Goal: Task Accomplishment & Management: Complete application form

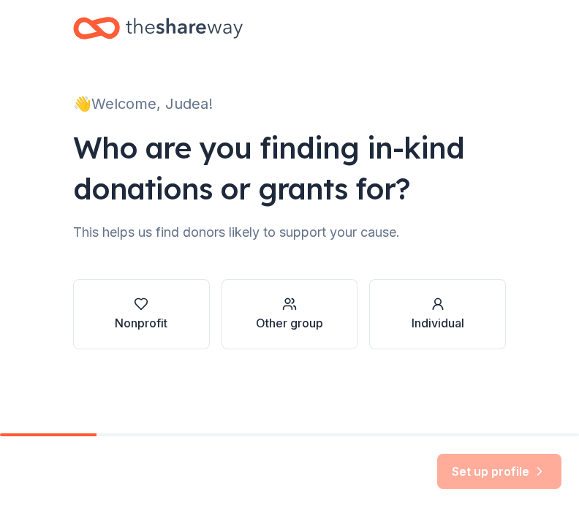
click at [448, 319] on div "Individual" at bounding box center [437, 324] width 53 height 18
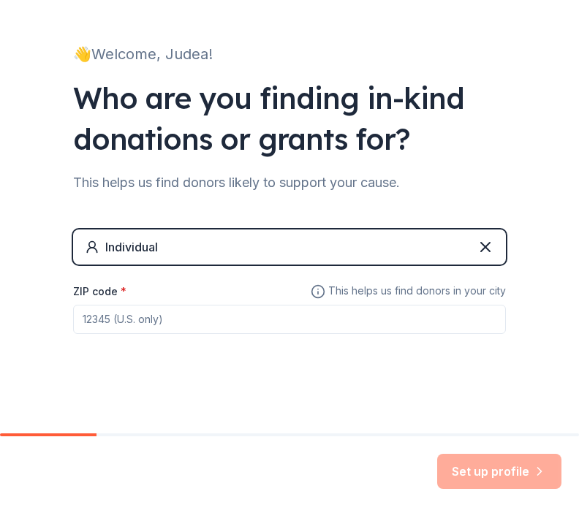
scroll to position [50, 0]
click at [146, 319] on input "ZIP code *" at bounding box center [289, 319] width 433 height 29
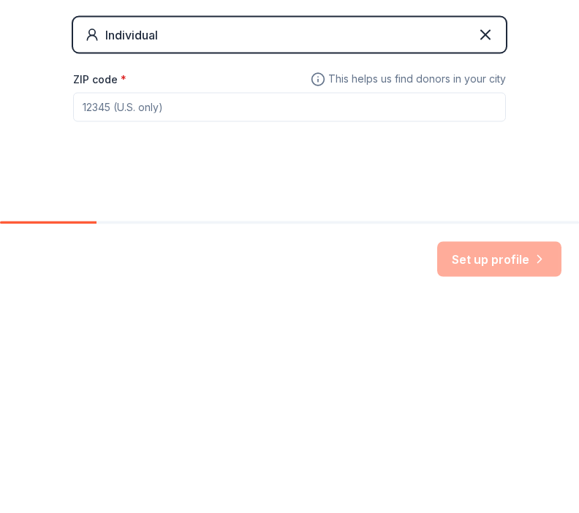
type input "28328"
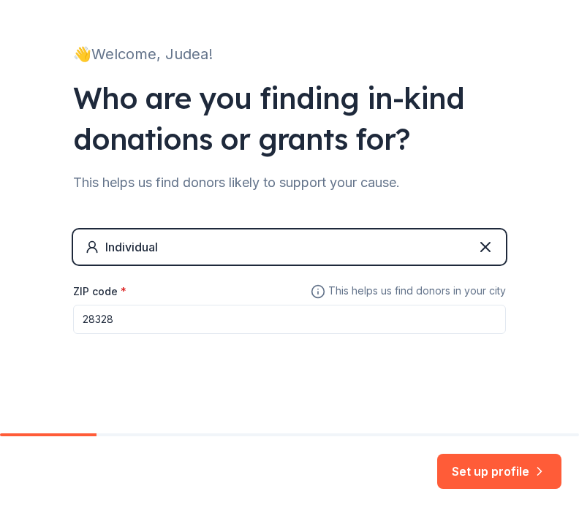
click at [523, 482] on button "Set up profile" at bounding box center [499, 472] width 124 height 35
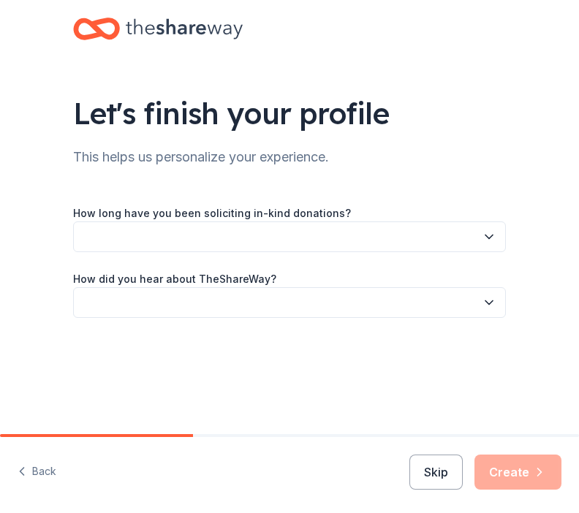
click at [489, 236] on icon "button" at bounding box center [489, 236] width 15 height 15
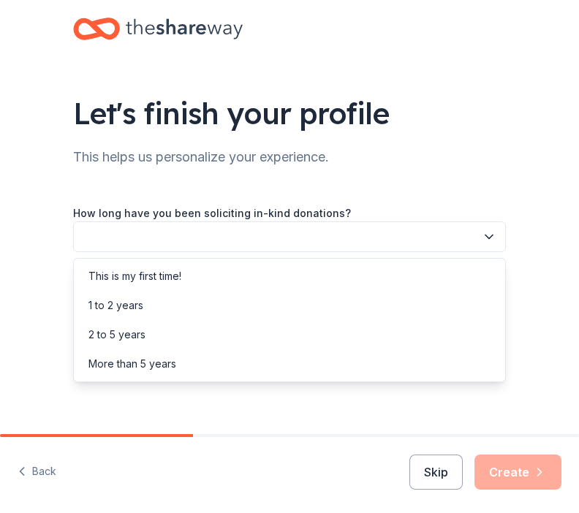
click at [137, 278] on div "This is my first time!" at bounding box center [134, 276] width 93 height 18
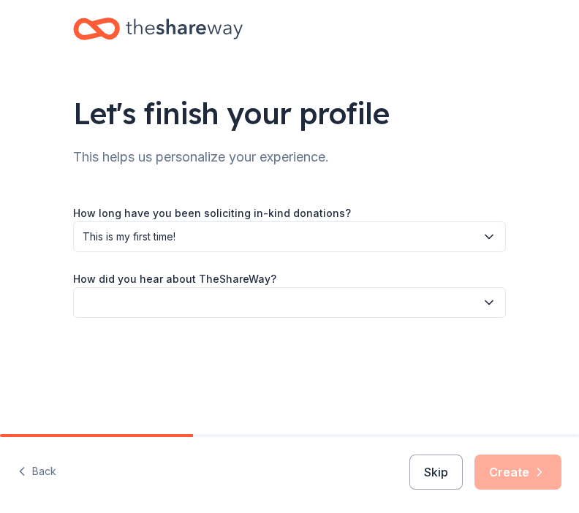
click at [488, 308] on icon "button" at bounding box center [489, 302] width 15 height 15
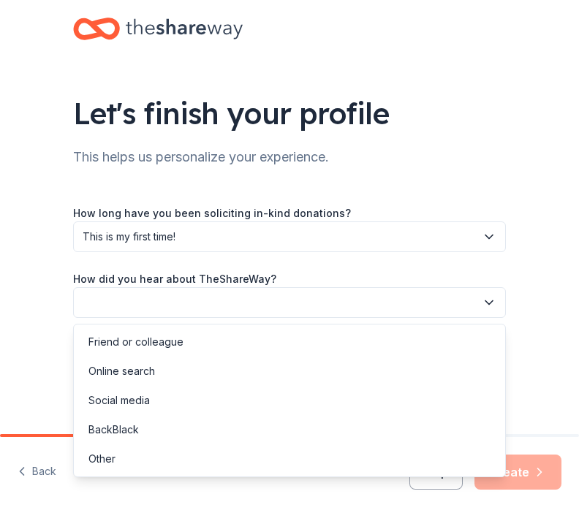
click at [124, 400] on div "Social media" at bounding box center [118, 401] width 61 height 18
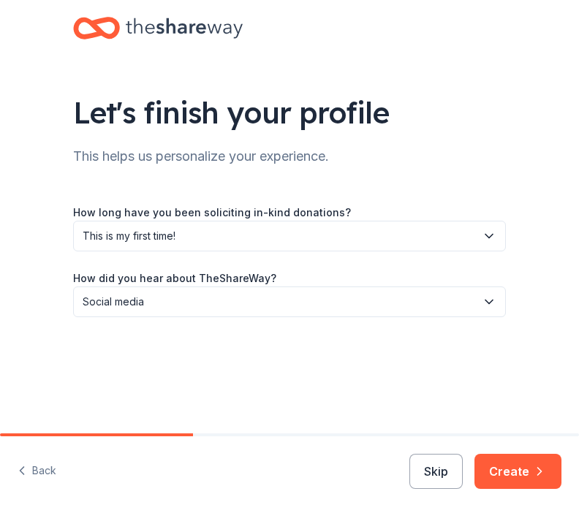
click at [536, 467] on icon "button" at bounding box center [539, 472] width 15 height 15
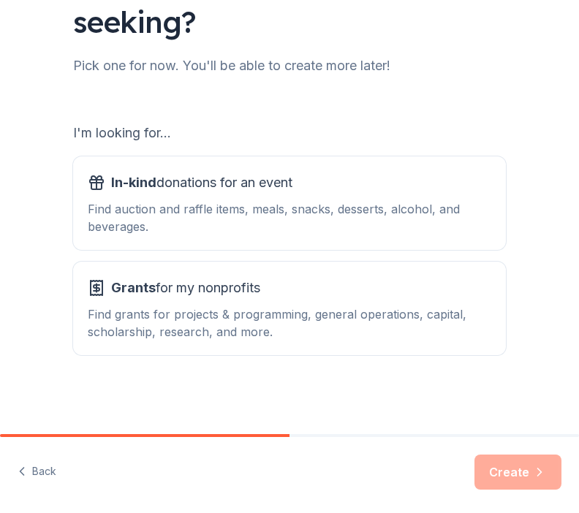
scroll to position [132, 0]
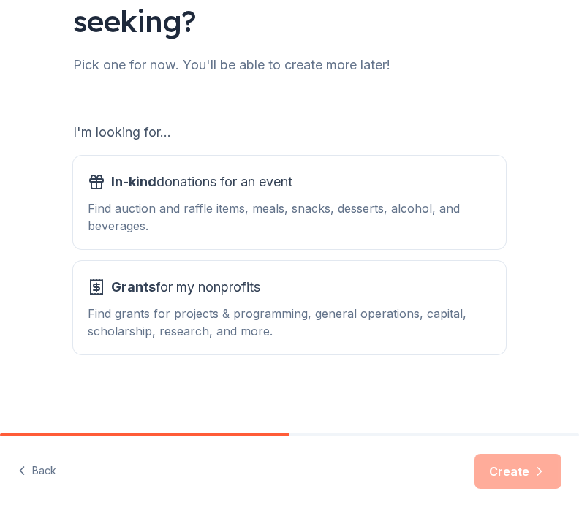
click at [311, 310] on div "Find grants for projects & programming, general operations, capital, scholarshi…" at bounding box center [289, 322] width 403 height 35
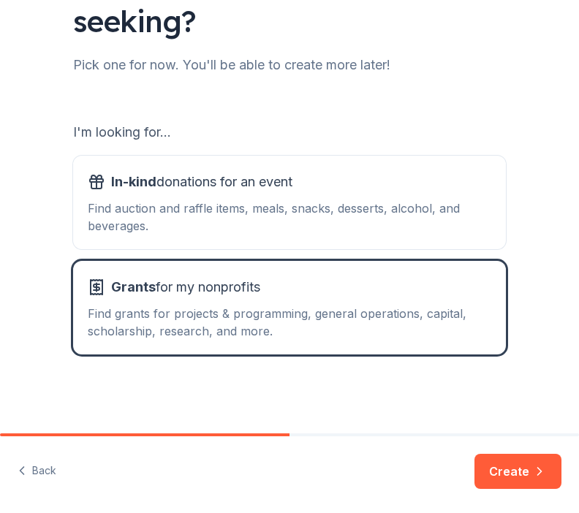
click at [543, 469] on icon "button" at bounding box center [539, 472] width 15 height 15
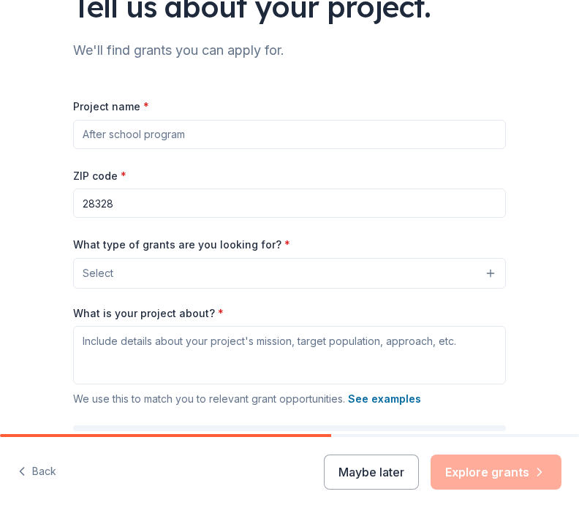
scroll to position [108, 0]
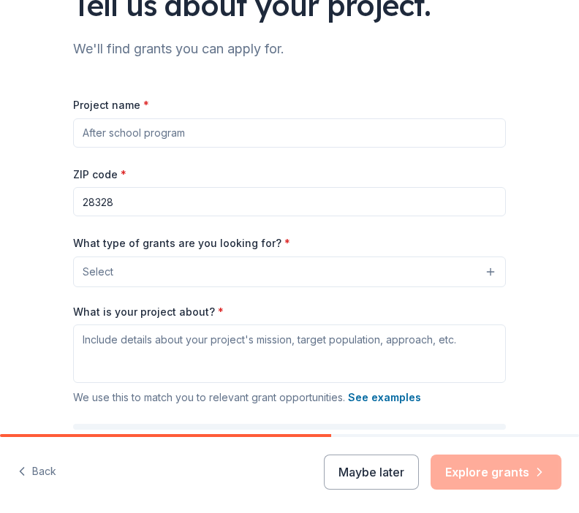
click at [489, 278] on button "Select" at bounding box center [289, 272] width 433 height 31
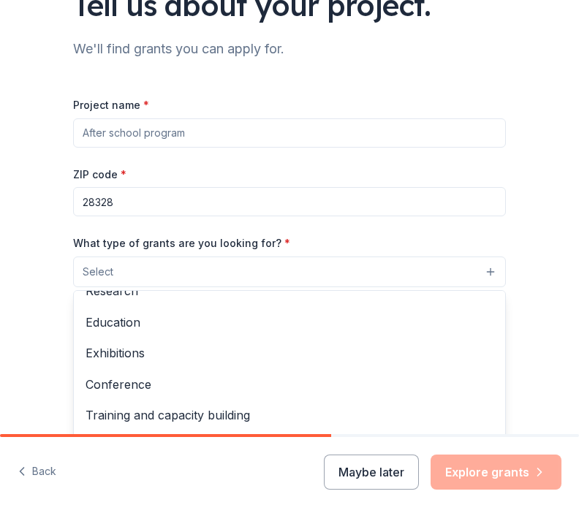
scroll to position [137, 0]
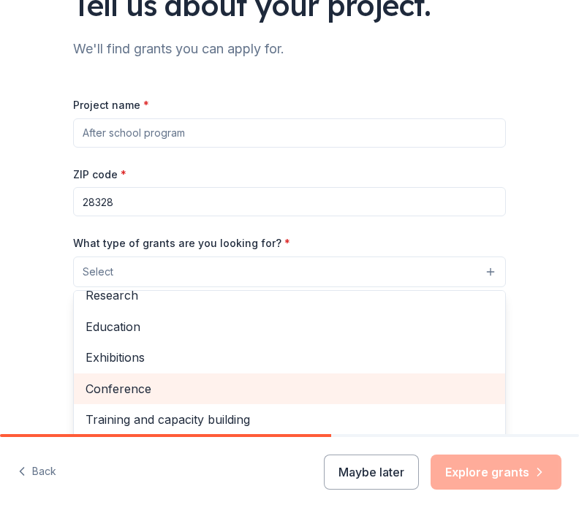
click at [329, 398] on div "Conference" at bounding box center [289, 388] width 431 height 31
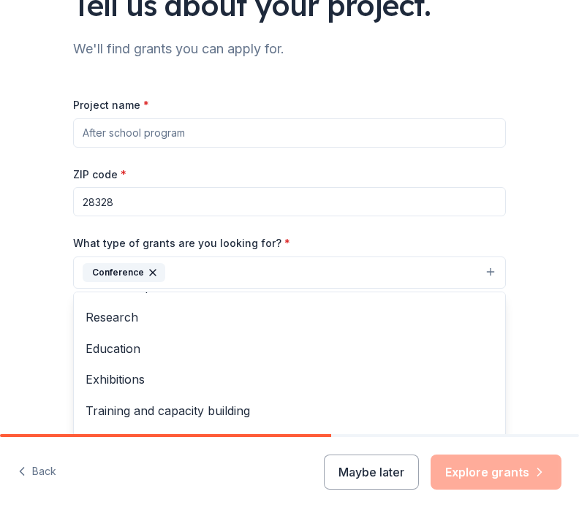
scroll to position [118, 0]
click at [139, 272] on div "Conference" at bounding box center [124, 272] width 83 height 19
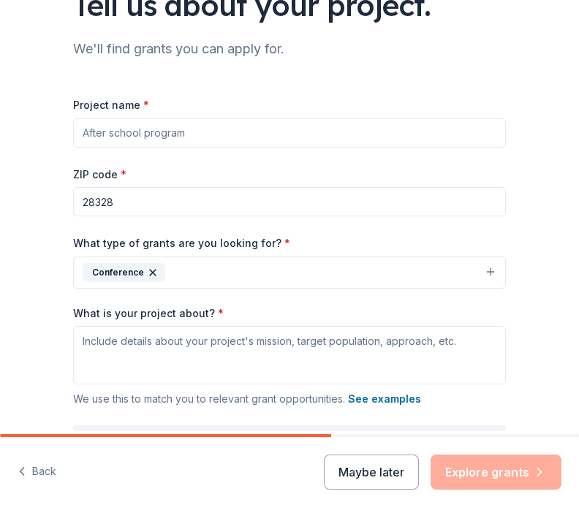
click at [148, 282] on div "Conference" at bounding box center [124, 272] width 83 height 19
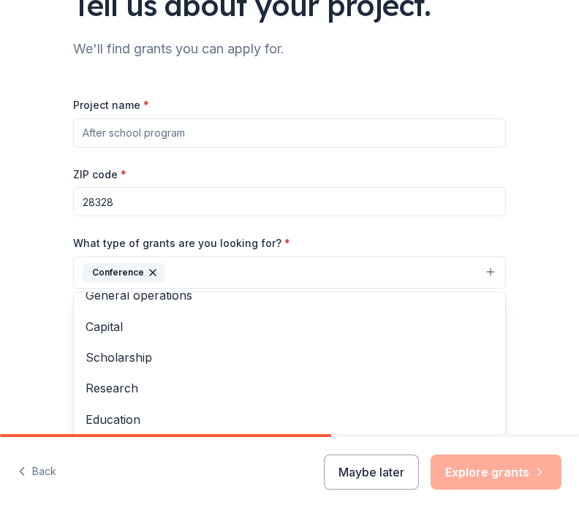
scroll to position [42, 0]
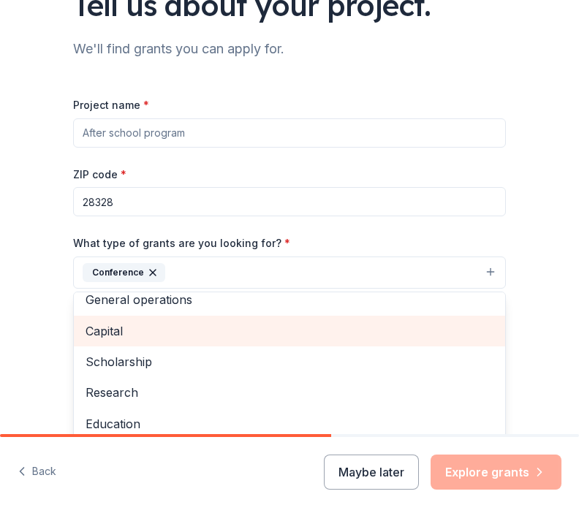
click at [118, 336] on span "Capital" at bounding box center [290, 331] width 408 height 19
click at [147, 273] on icon "button" at bounding box center [153, 273] width 12 height 12
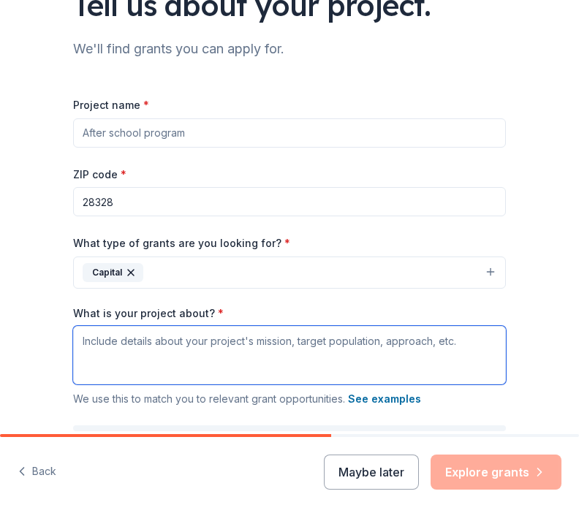
click at [102, 374] on textarea "What is your project about? *" at bounding box center [289, 355] width 433 height 58
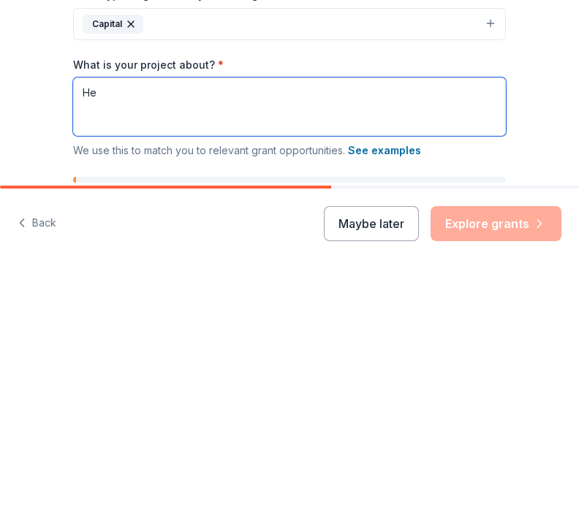
type textarea "H"
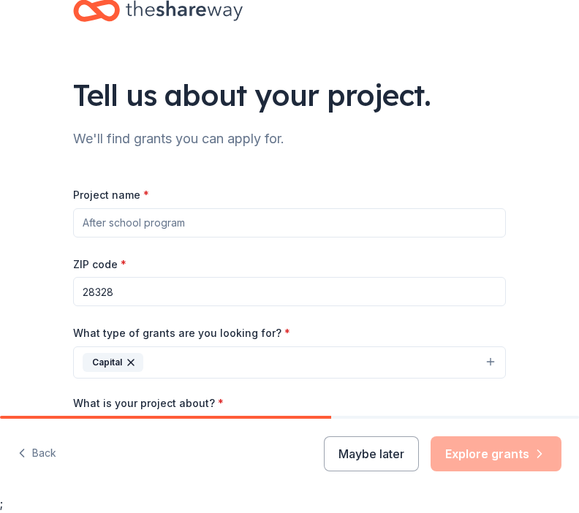
scroll to position [0, 0]
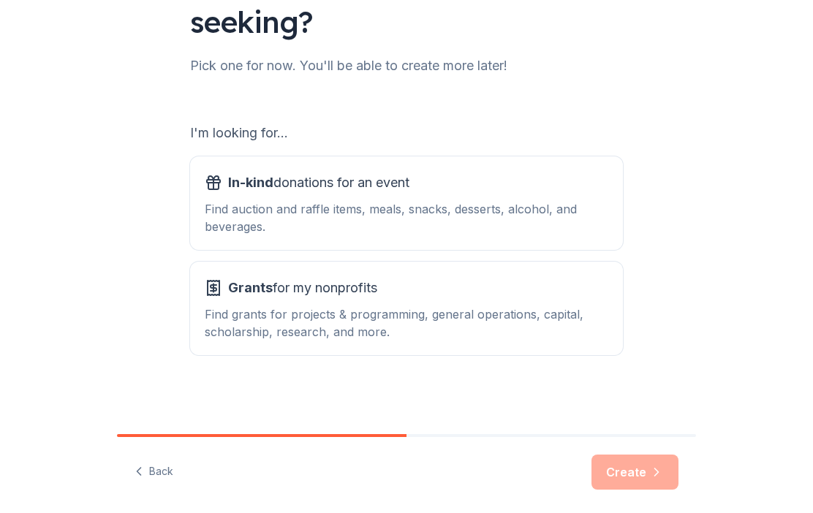
scroll to position [132, 0]
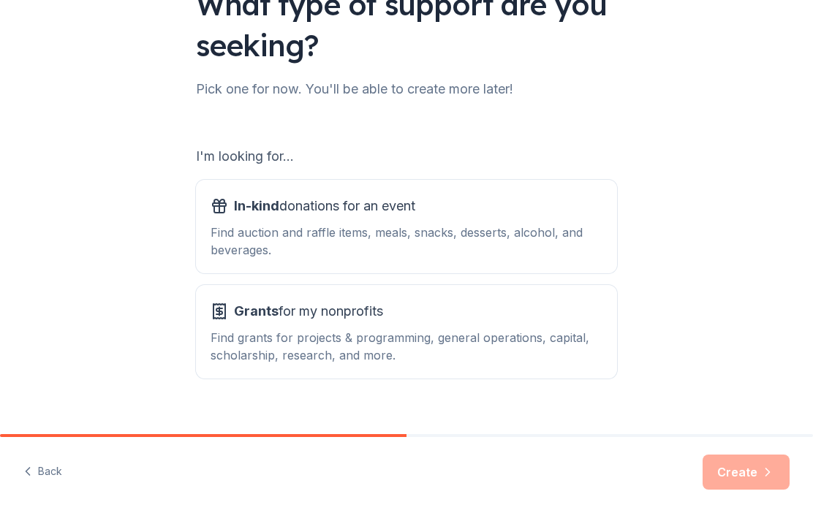
click at [31, 476] on icon "button" at bounding box center [27, 471] width 15 height 15
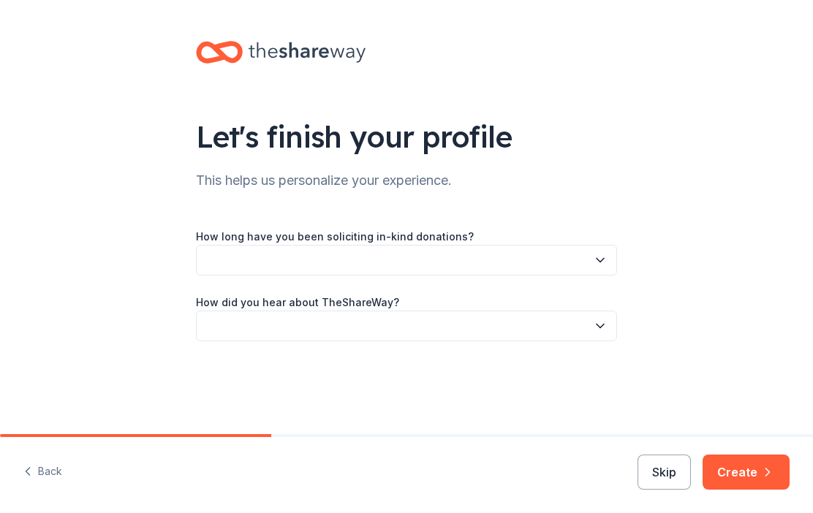
click at [31, 477] on icon "button" at bounding box center [27, 471] width 15 height 15
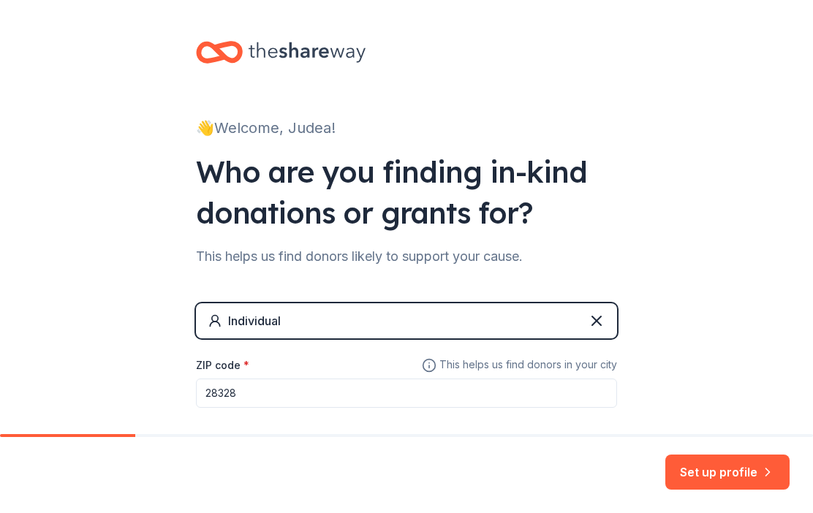
click at [578, 331] on div "👋 Welcome, Judea! Who are you finding in-kind donations or grants for? This hel…" at bounding box center [406, 253] width 813 height 507
click at [272, 391] on input "28328" at bounding box center [406, 393] width 421 height 29
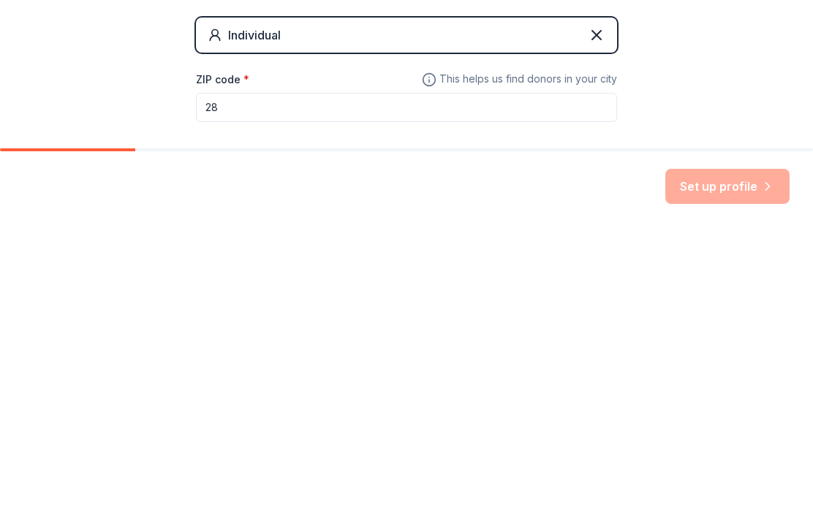
type input "2"
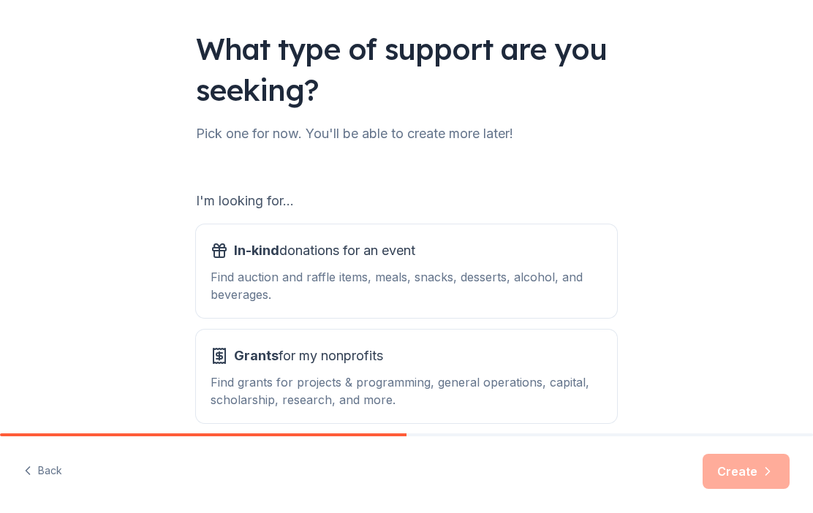
scroll to position [79, 0]
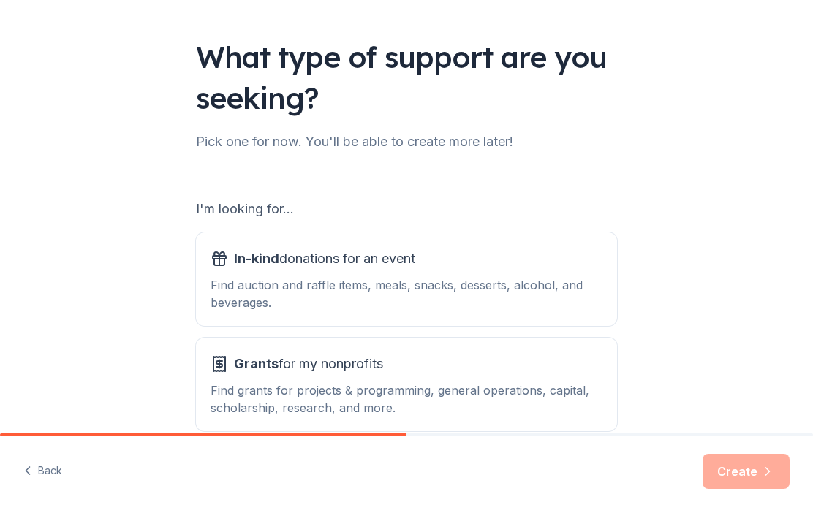
click at [15, 478] on div "Back Create" at bounding box center [406, 475] width 813 height 76
click at [25, 461] on button "Back" at bounding box center [42, 472] width 39 height 31
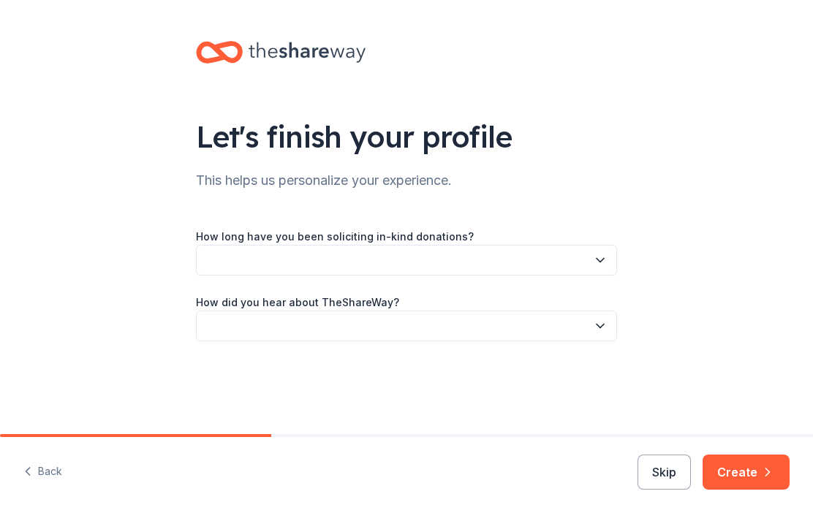
click at [24, 463] on button "Back" at bounding box center [42, 472] width 39 height 31
